Goal: Task Accomplishment & Management: Use online tool/utility

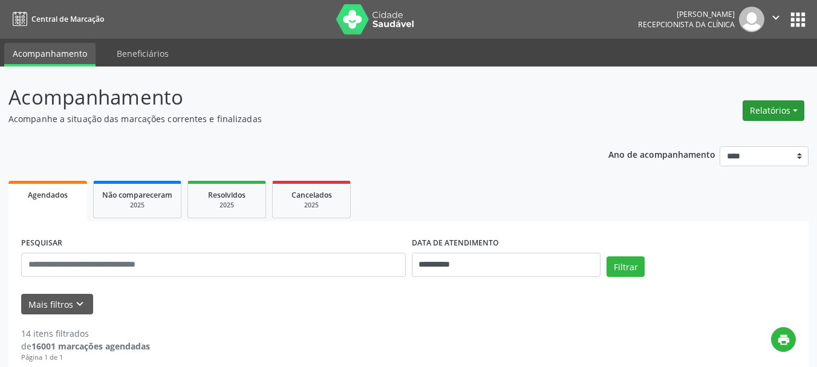
click at [791, 110] on button "Relatórios" at bounding box center [773, 110] width 62 height 21
click at [725, 134] on link "Agendamentos" at bounding box center [740, 136] width 130 height 17
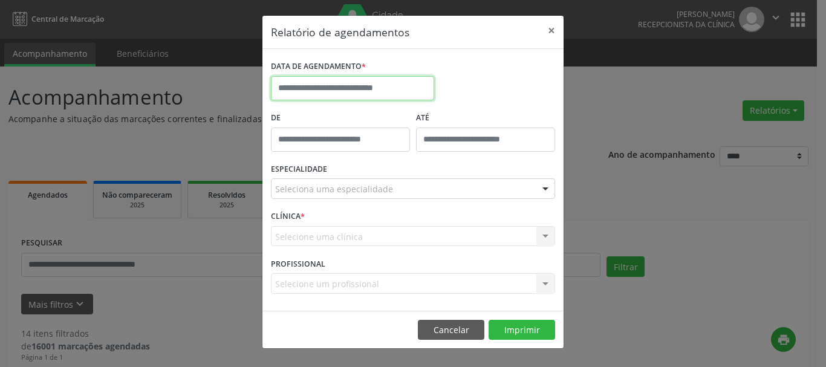
click at [382, 79] on input "text" at bounding box center [352, 88] width 163 height 24
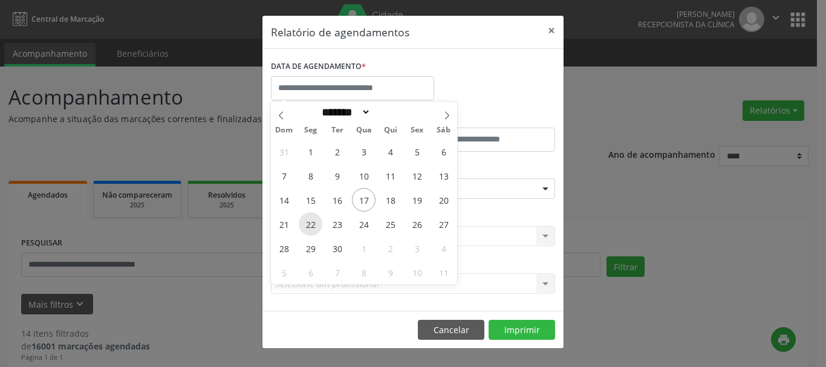
click at [309, 230] on span "22" at bounding box center [311, 224] width 24 height 24
type input "**********"
click at [309, 230] on span "22" at bounding box center [311, 224] width 24 height 24
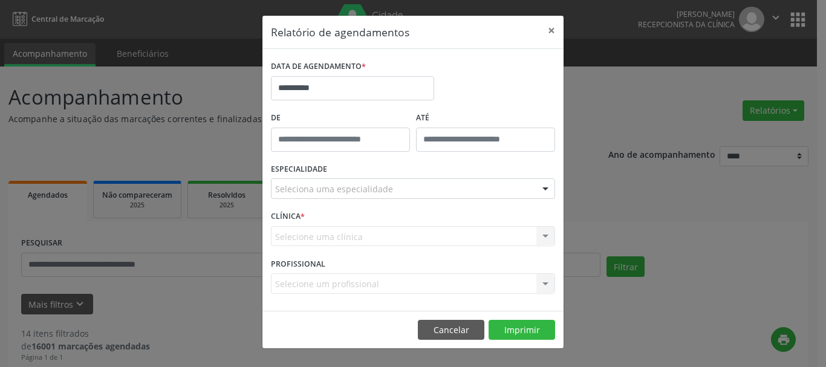
click at [415, 174] on div "ESPECIALIDADE Seleciona uma especialidade Todas as especialidades Alergologia A…" at bounding box center [413, 183] width 290 height 47
click at [410, 189] on div "Seleciona uma especialidade" at bounding box center [413, 188] width 284 height 21
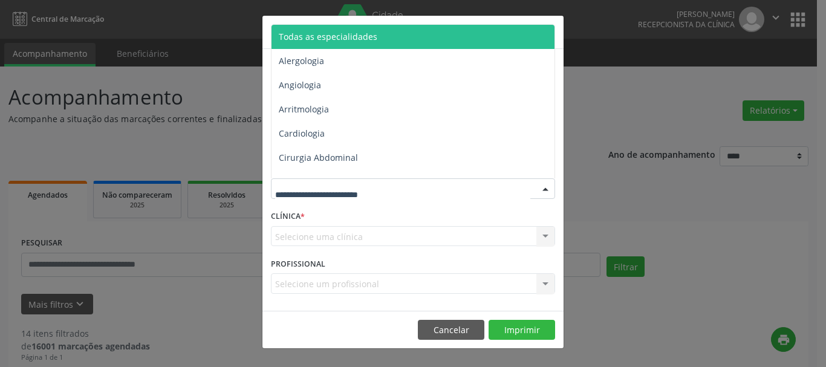
click at [424, 33] on span "Todas as especialidades" at bounding box center [413, 37] width 285 height 24
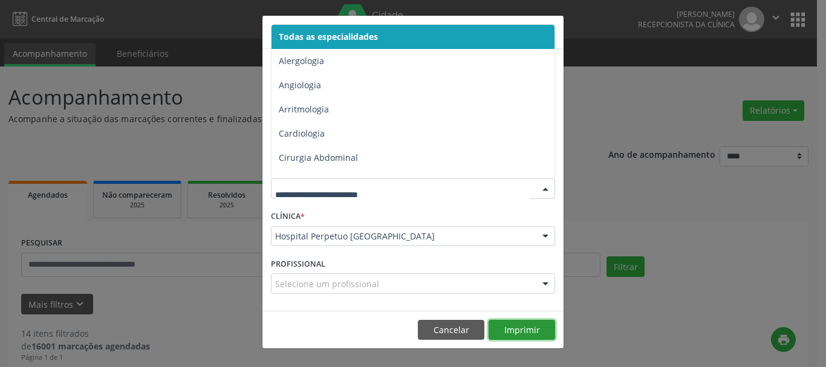
click at [522, 326] on button "Imprimir" at bounding box center [522, 330] width 67 height 21
